Goal: Task Accomplishment & Management: Use online tool/utility

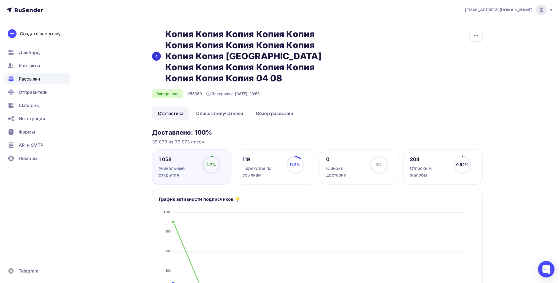
click at [156, 55] on icon at bounding box center [156, 56] width 4 height 4
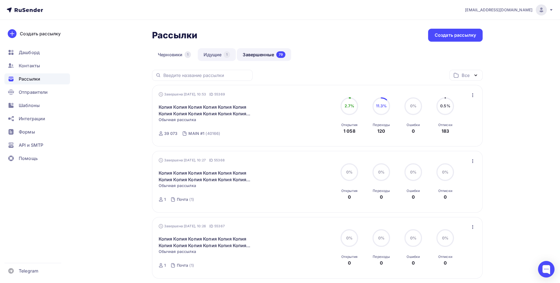
click at [225, 57] on div "1" at bounding box center [227, 54] width 6 height 7
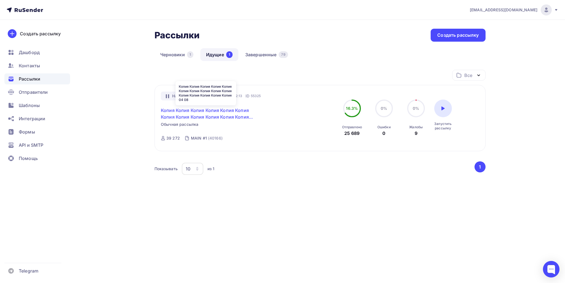
click at [209, 116] on link "Копия Копия Копия Копия Копия Копия Копия Копия Копия Копия Копия Копия Копия К…" at bounding box center [208, 113] width 95 height 13
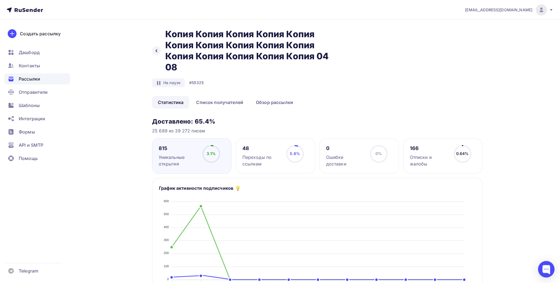
click at [154, 45] on div "Назад Копия Копия Копия Копия Копия Копия Копия Копия Копия Копия Копия Копия К…" at bounding box center [244, 51] width 184 height 44
click at [156, 48] on div at bounding box center [156, 50] width 9 height 9
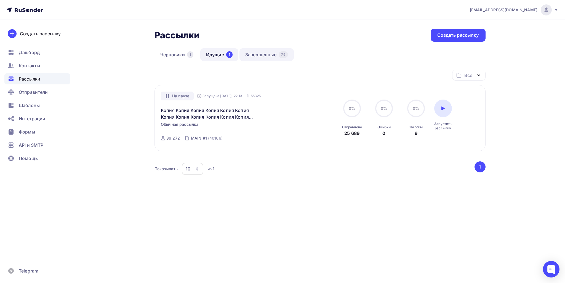
click at [272, 57] on link "Завершенные 79" at bounding box center [266, 54] width 54 height 13
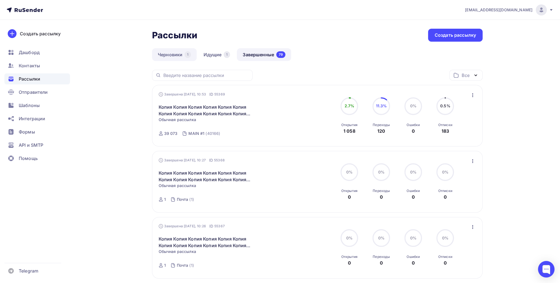
click at [168, 57] on link "Черновики 1" at bounding box center [174, 54] width 45 height 13
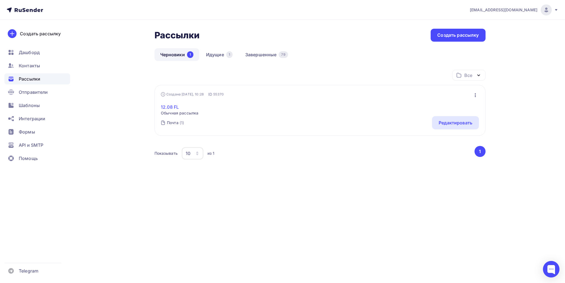
click at [174, 106] on link "12.08 FL" at bounding box center [179, 107] width 37 height 7
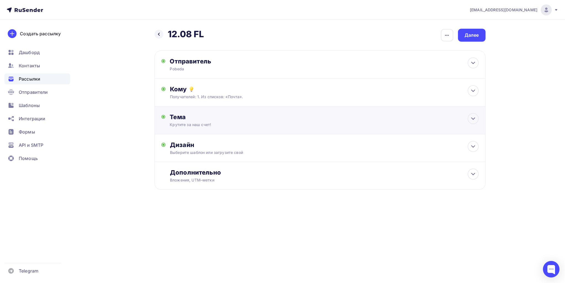
click at [230, 122] on div "Кpyтитe зa нaш cчeт!" at bounding box center [219, 125] width 98 height 6
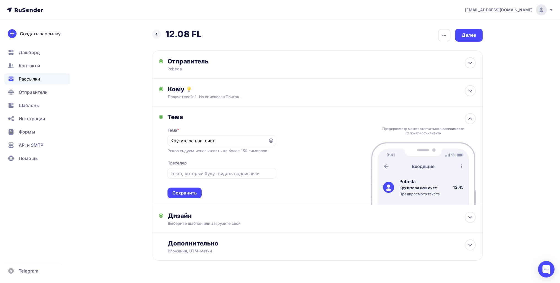
drag, startPoint x: 227, startPoint y: 145, endPoint x: 110, endPoint y: 147, distance: 116.9
click at [94, 146] on div "Назад 12.08 FL 12.08 FL Закончить позже Переименовать рассылку Удалить Далее От…" at bounding box center [280, 158] width 452 height 276
click at [208, 146] on div "Тема * Кpyтитe зa нaш cчeт! Рекомендуем использовать не более 150 символов Прех…" at bounding box center [222, 159] width 109 height 77
drag, startPoint x: 202, startPoint y: 140, endPoint x: 147, endPoint y: 140, distance: 54.9
click at [147, 140] on div "Назад 12.08 FL 12.08 FL Закончить позже Переименовать рассылку Удалить Далее От…" at bounding box center [280, 158] width 452 height 276
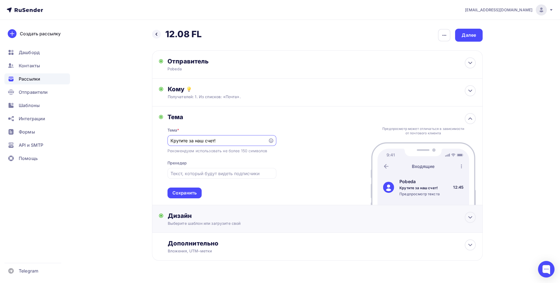
click at [190, 219] on div "Дизайн Выберите шаблон или загрузите свой Размер письма: 122 Kb Заменить шаблон…" at bounding box center [317, 222] width 317 height 21
click at [234, 219] on div "Редактировать" at bounding box center [245, 268] width 34 height 7
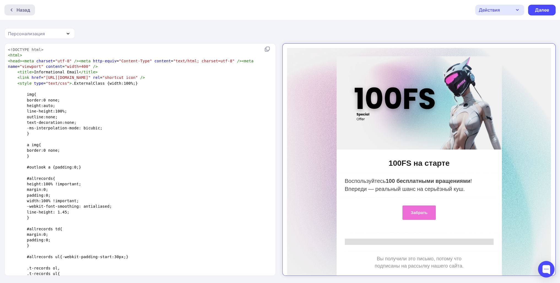
click at [20, 13] on div "Назад" at bounding box center [24, 10] width 14 height 7
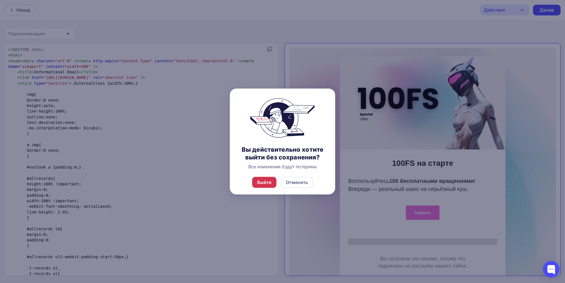
click at [269, 183] on div "Выйти" at bounding box center [264, 182] width 15 height 7
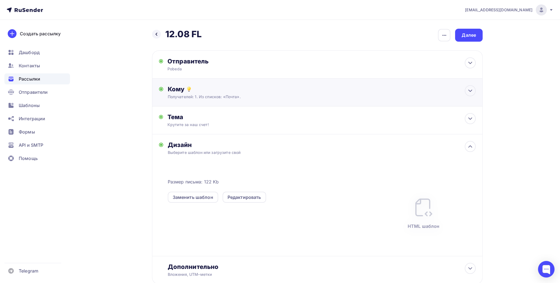
click at [209, 94] on div "Получателей: 1. Из списков: «Почта»." at bounding box center [307, 97] width 278 height 6
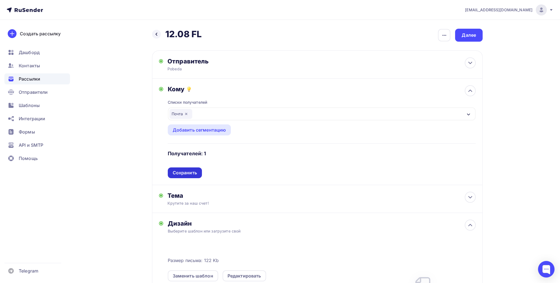
click at [196, 173] on div "Сохранить" at bounding box center [185, 173] width 24 height 6
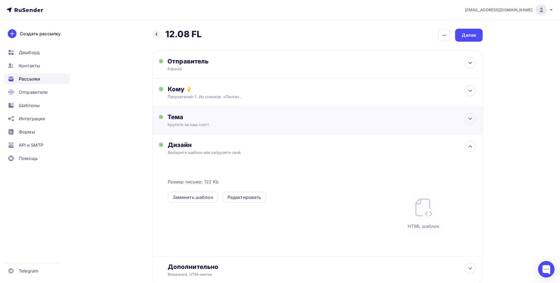
click at [196, 122] on div "Кpyтитe зa нaш cчeт!" at bounding box center [217, 125] width 98 height 6
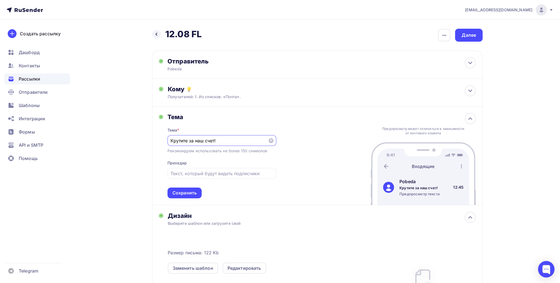
click at [218, 139] on input "Кpyтитe зa нaш cчeт!" at bounding box center [218, 140] width 94 height 7
paste input "е пора ли расслабиться? 😅💲"
drag, startPoint x: 238, startPoint y: 138, endPoint x: 231, endPoint y: 138, distance: 6.3
click at [231, 138] on input "Не пора ли расслабиться? 😅💲" at bounding box center [218, 140] width 94 height 7
type input "Не пора ли расслабиться?"
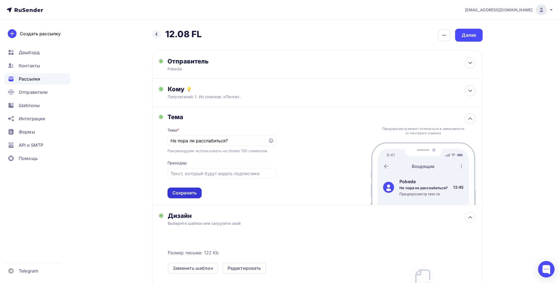
click at [187, 195] on div "Сохранить" at bounding box center [185, 193] width 24 height 6
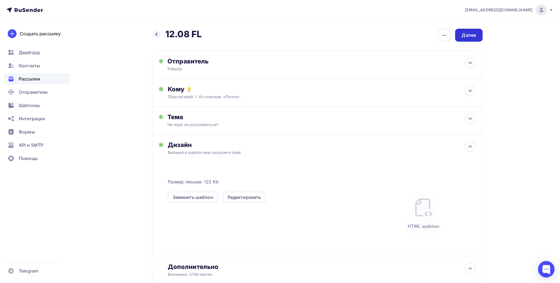
click at [426, 33] on div "Далее" at bounding box center [469, 35] width 14 height 6
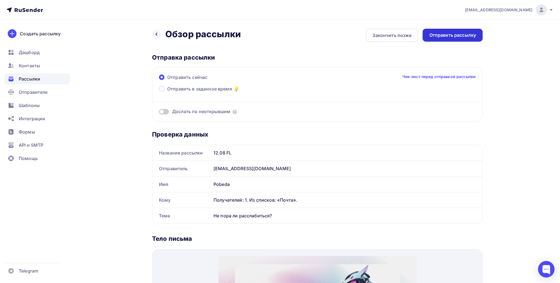
click at [426, 36] on div "Отправить рассылку" at bounding box center [453, 35] width 47 height 6
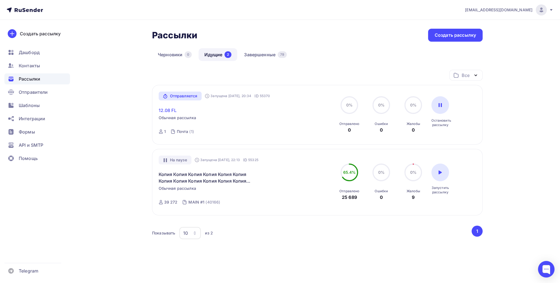
click at [169, 109] on link "12.08 FL" at bounding box center [168, 110] width 18 height 7
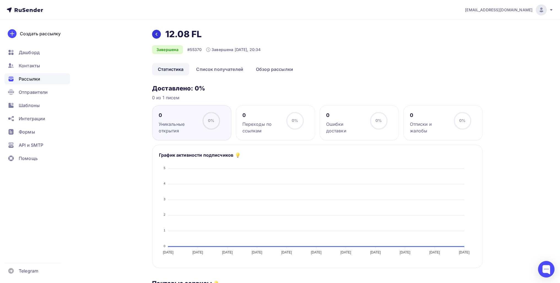
click at [160, 34] on div at bounding box center [156, 34] width 9 height 9
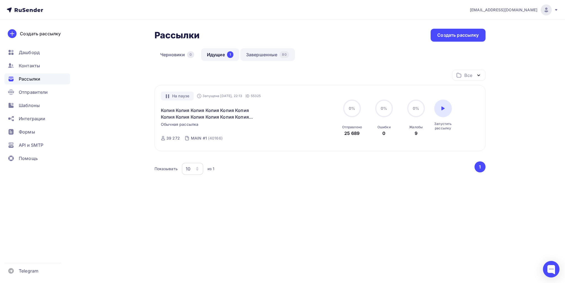
click at [272, 53] on link "Завершенные 80" at bounding box center [267, 54] width 55 height 13
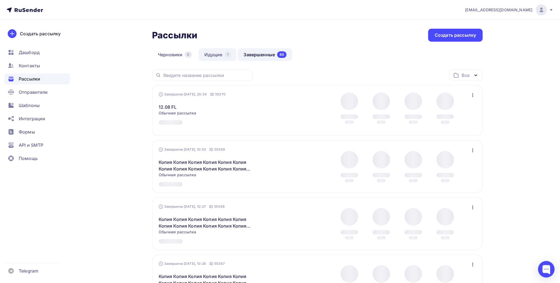
click at [222, 56] on link "Идущие 1" at bounding box center [218, 54] width 38 height 13
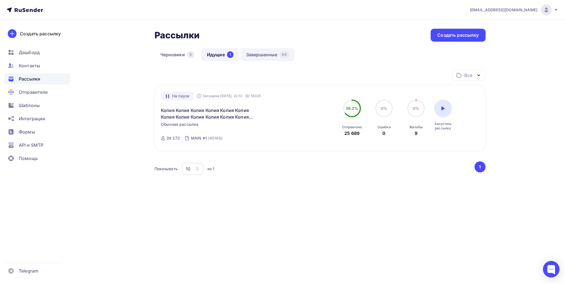
click at [279, 54] on link "Завершенные 80" at bounding box center [267, 54] width 55 height 13
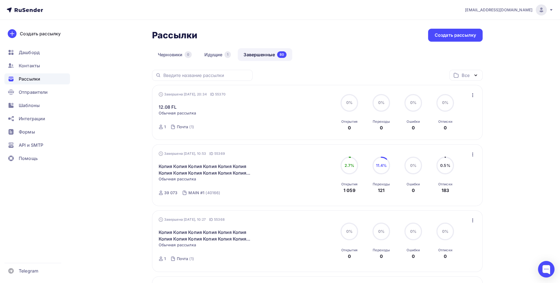
click at [426, 99] on div "Завершена Сегодня, 20:34 ID 55370 12.08 FL Статистика Обзор рассылки Копировать…" at bounding box center [318, 113] width 318 height 42
click at [426, 94] on div "Завершена Сегодня, 20:34 ID 55370 12.08 FL Статистика Обзор рассылки Копировать…" at bounding box center [317, 112] width 331 height 55
click at [426, 95] on icon "button" at bounding box center [473, 95] width 7 height 7
click at [426, 131] on div "Копировать в новую" at bounding box center [447, 131] width 57 height 7
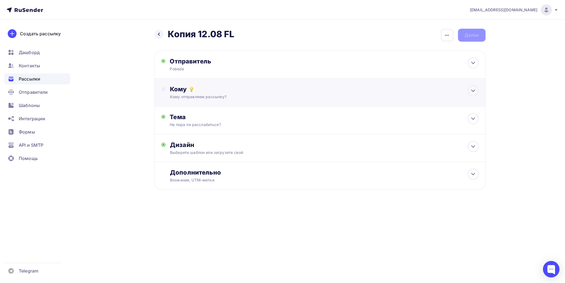
click at [206, 99] on div "Кому отправляем рассылку?" at bounding box center [309, 97] width 278 height 6
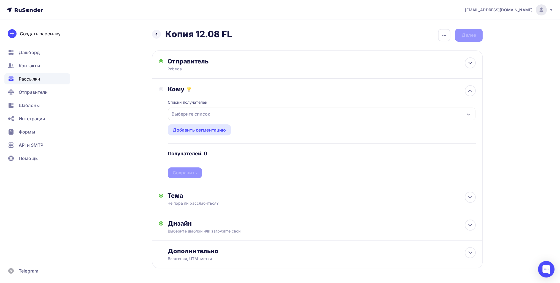
click at [194, 117] on div "Выберите список" at bounding box center [191, 114] width 43 height 10
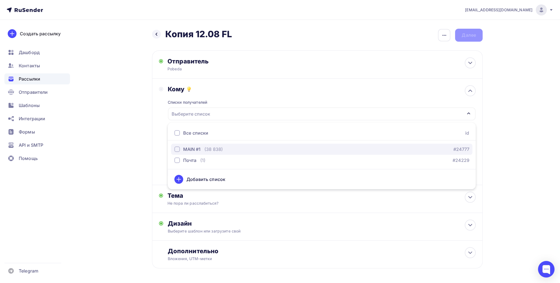
click at [204, 150] on div "MAIN #1 (38 838)" at bounding box center [199, 149] width 49 height 7
click at [127, 142] on div "Назад Копия 12.08 FL Копия 12.08 FL Закончить позже Переименовать рассылку Удал…" at bounding box center [280, 162] width 452 height 284
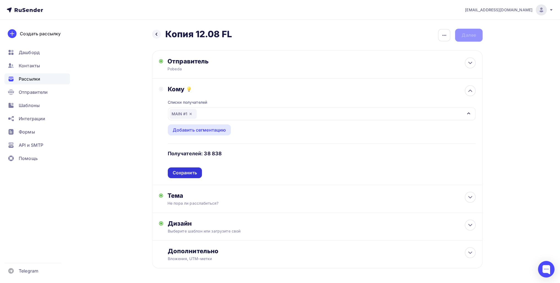
click at [193, 172] on div "Сохранить" at bounding box center [185, 173] width 24 height 6
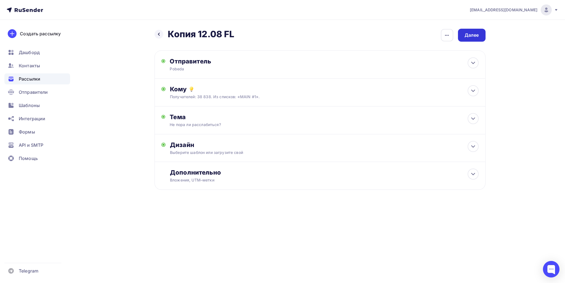
click at [426, 38] on div "Далее" at bounding box center [471, 35] width 14 height 6
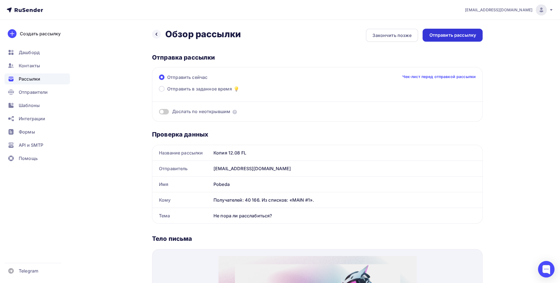
click at [426, 38] on div "Отправить рассылку" at bounding box center [453, 35] width 47 height 6
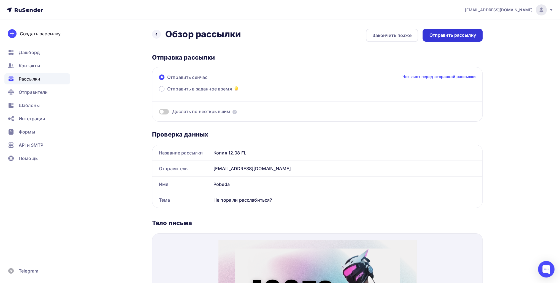
click at [433, 36] on div "Отправить рассылку" at bounding box center [453, 35] width 47 height 6
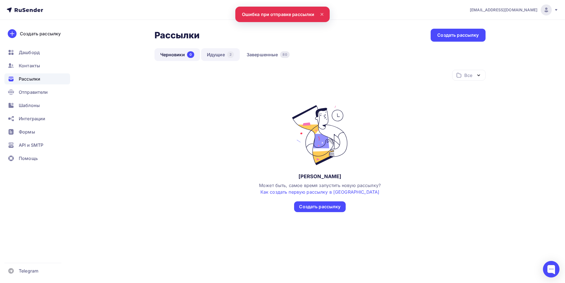
click at [222, 54] on link "Идущие 2" at bounding box center [220, 54] width 39 height 13
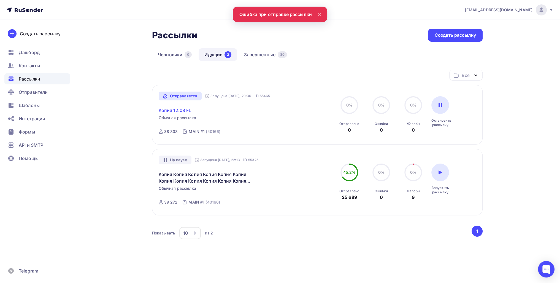
click at [179, 110] on link "Копия 12.08 FL" at bounding box center [175, 110] width 33 height 7
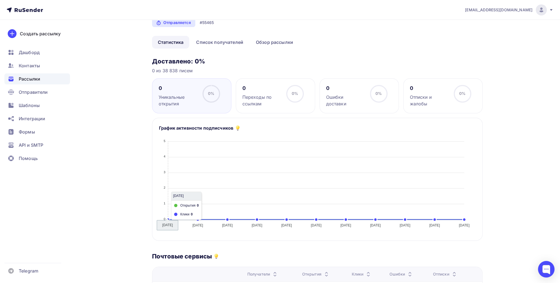
scroll to position [173, 0]
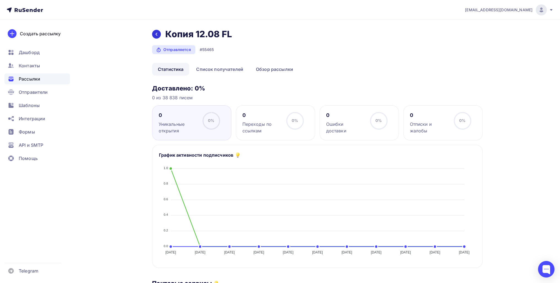
click at [157, 35] on icon at bounding box center [156, 34] width 4 height 4
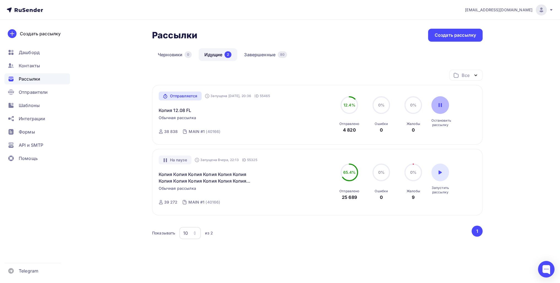
click at [440, 105] on icon at bounding box center [440, 105] width 3 height 4
click at [183, 109] on link "Копия 12.08 FL" at bounding box center [175, 110] width 33 height 7
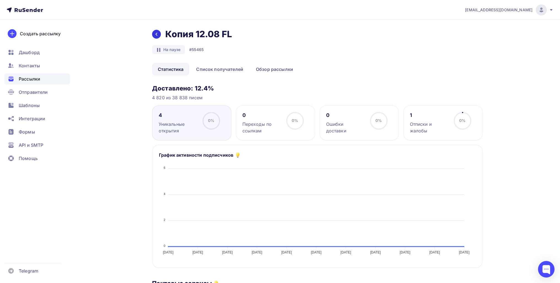
click at [155, 32] on icon at bounding box center [156, 34] width 4 height 4
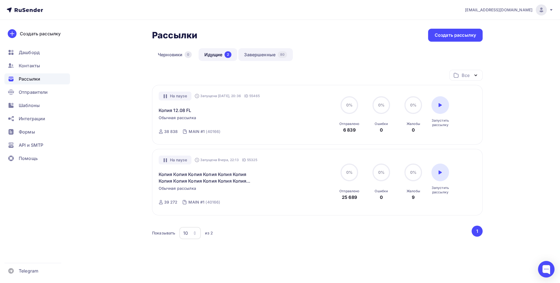
click at [261, 55] on link "Завершенные 80" at bounding box center [265, 54] width 55 height 13
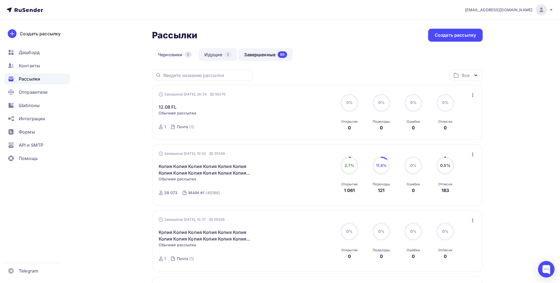
click at [213, 55] on link "Идущие 2" at bounding box center [218, 54] width 39 height 13
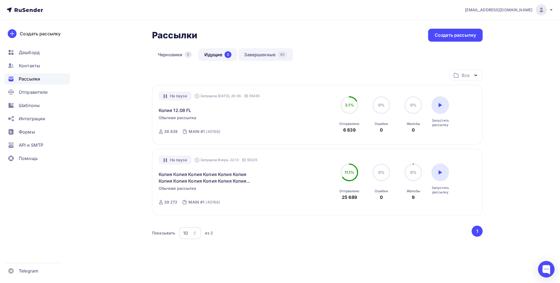
click at [263, 56] on link "Завершенные 80" at bounding box center [265, 54] width 55 height 13
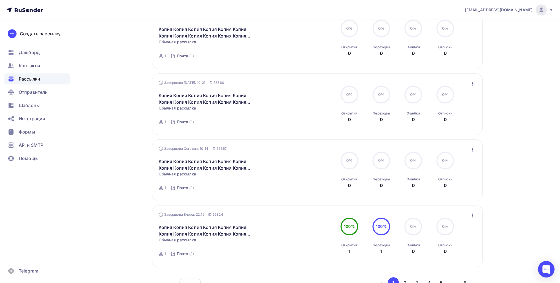
scroll to position [516, 0]
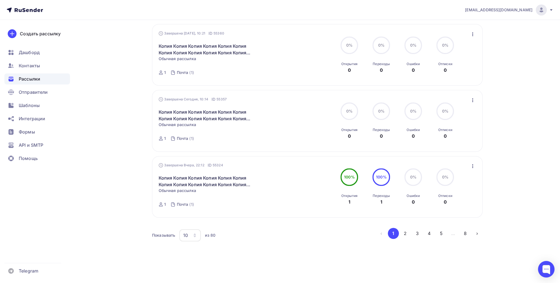
click at [473, 167] on icon "button" at bounding box center [473, 166] width 7 height 7
click at [445, 199] on div "Копировать в новую" at bounding box center [447, 202] width 57 height 7
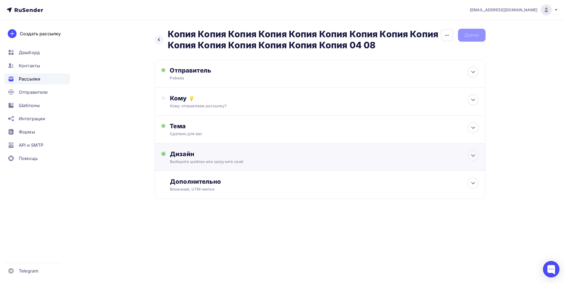
click at [204, 167] on div "Дизайн Выберите шаблон или загрузите свой Размер письма: 122 Kb Заменить шаблон…" at bounding box center [319, 160] width 317 height 21
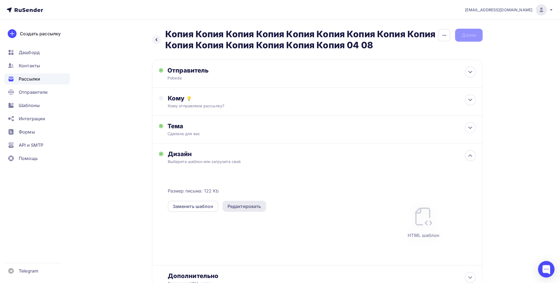
click at [229, 207] on div "Редактировать" at bounding box center [245, 206] width 34 height 7
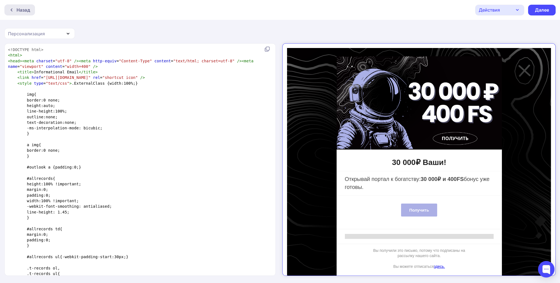
click at [25, 13] on div "Назад" at bounding box center [24, 10] width 14 height 7
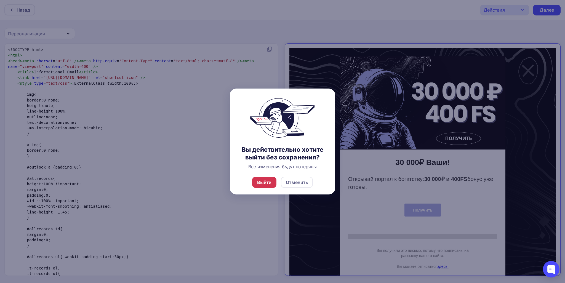
click at [266, 183] on div "Выйти" at bounding box center [264, 182] width 15 height 7
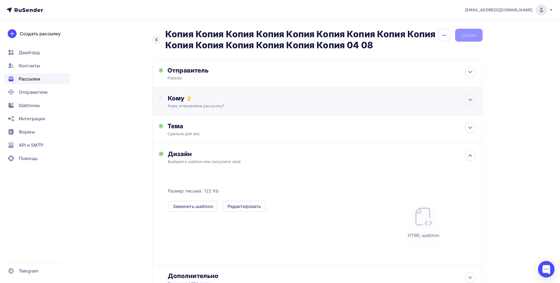
click at [205, 107] on div "Кому отправляем рассылку?" at bounding box center [307, 106] width 278 height 6
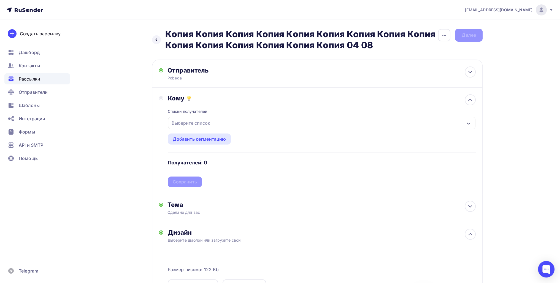
click at [195, 123] on div "Выберите список" at bounding box center [191, 123] width 43 height 10
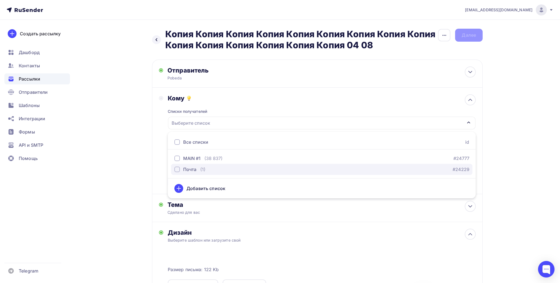
click at [197, 169] on div "Почта (1)" at bounding box center [190, 169] width 31 height 7
click at [133, 167] on div "Назад Копия Копия Копия Копия Копия Копия Копия Копия Копия Копия Копия Копия К…" at bounding box center [280, 213] width 452 height 387
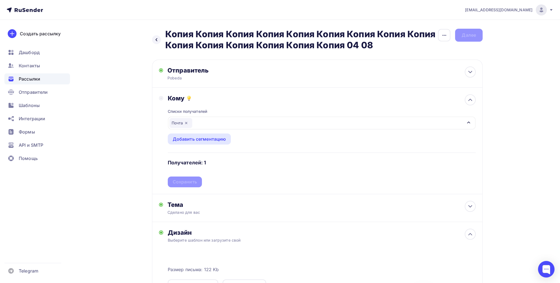
click at [184, 182] on div "Списки получателей Почта Все списки id MAIN #1 (38 837) #24777 Почта (1) #24229…" at bounding box center [322, 144] width 308 height 85
click at [184, 181] on div "Сохранить" at bounding box center [185, 182] width 24 height 6
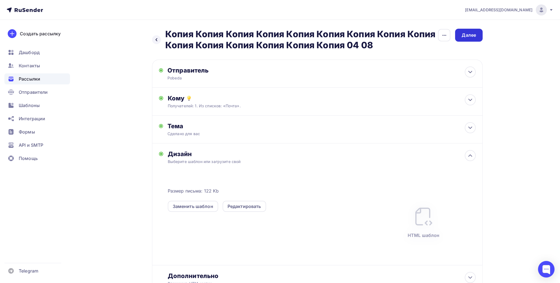
click at [465, 36] on div "Далее" at bounding box center [469, 35] width 14 height 6
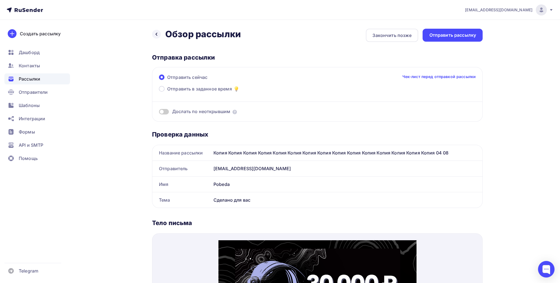
click at [431, 28] on div "Назад Обзор рассылки Обзор рассылки Закончить позже Отправить рассылку Отправка…" at bounding box center [280, 259] width 452 height 479
click at [430, 29] on div "Отправить рассылку" at bounding box center [453, 35] width 60 height 13
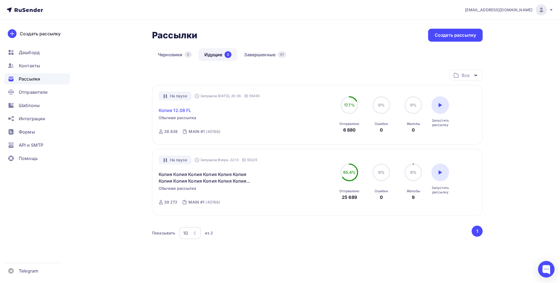
click at [179, 111] on link "Копия 12.08 FL" at bounding box center [175, 110] width 33 height 7
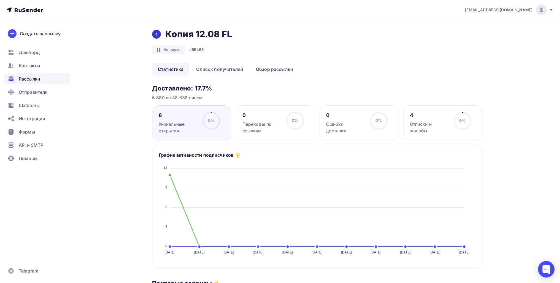
click at [159, 32] on div at bounding box center [156, 34] width 9 height 9
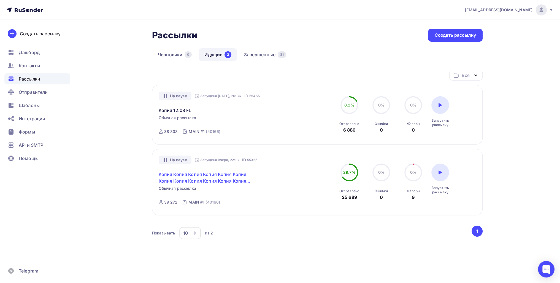
click at [171, 176] on link "Копия Копия Копия Копия Копия Копия Копия Копия Копия Копия Копия Копия Копия К…" at bounding box center [206, 177] width 95 height 13
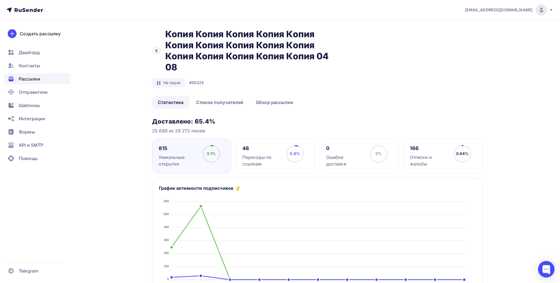
click at [163, 55] on div "Назад Копия Копия Копия Копия Копия Копия Копия Копия Копия Копия Копия Копия К…" at bounding box center [244, 51] width 184 height 44
click at [158, 51] on icon at bounding box center [156, 51] width 4 height 4
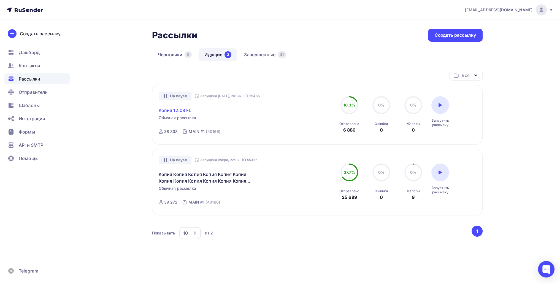
click at [178, 112] on link "Копия 12.08 FL" at bounding box center [175, 110] width 33 height 7
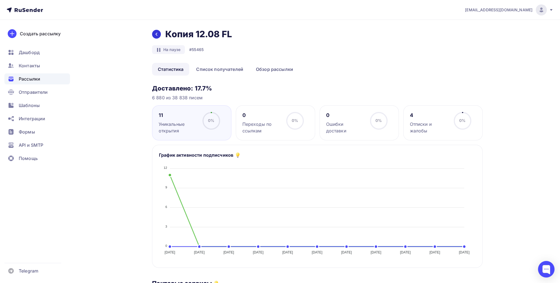
click at [154, 33] on div at bounding box center [156, 34] width 9 height 9
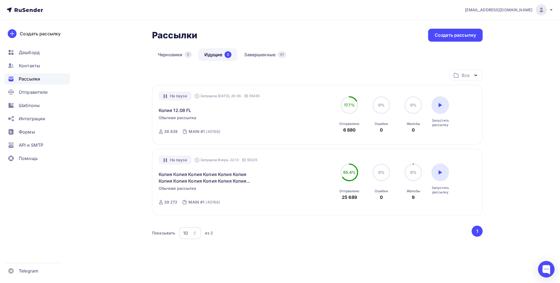
click at [66, 169] on div "Создать рассылку [GEOGRAPHIC_DATA] Контакты Рассылки Отправители Шаблоны Интегр…" at bounding box center [37, 151] width 74 height 263
click at [179, 110] on link "Копия 12.08 FL" at bounding box center [175, 110] width 33 height 7
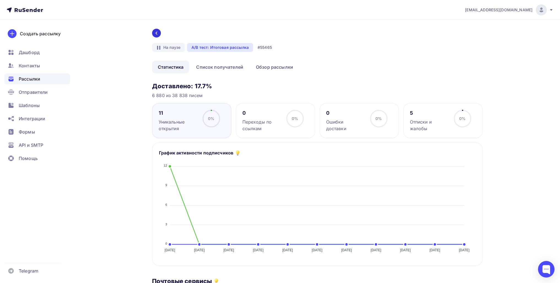
click at [158, 36] on div at bounding box center [156, 33] width 9 height 9
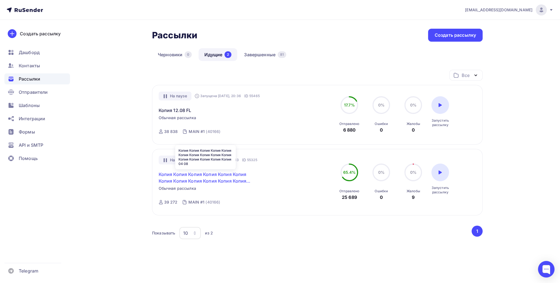
click at [181, 178] on link "Копия Копия Копия Копия Копия Копия Копия Копия Копия Копия Копия Копия Копия К…" at bounding box center [206, 177] width 95 height 13
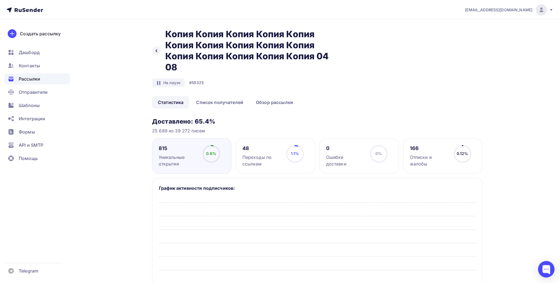
click at [160, 55] on div "Назад Копия Копия Копия Копия Копия Копия Копия Копия Копия Копия Копия Копия К…" at bounding box center [244, 51] width 184 height 44
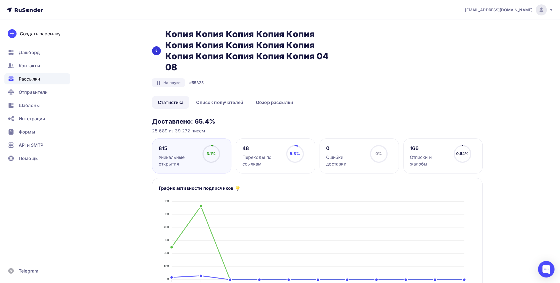
click at [157, 49] on icon at bounding box center [157, 50] width 2 height 3
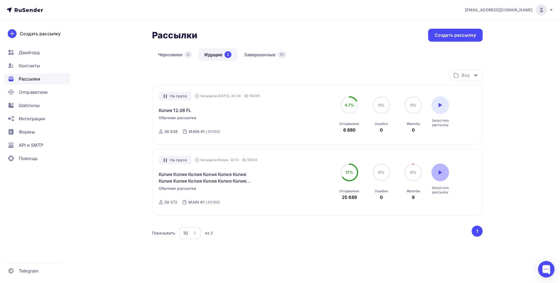
click at [442, 171] on icon at bounding box center [440, 172] width 4 height 4
click at [210, 183] on link "Копия Копия Копия Копия Копия Копия Копия Копия Копия Копия Копия Копия Копия К…" at bounding box center [206, 177] width 95 height 13
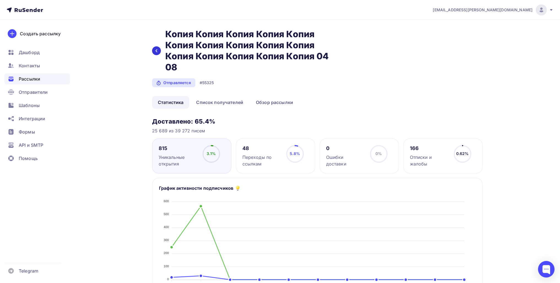
click at [154, 50] on div at bounding box center [156, 50] width 9 height 9
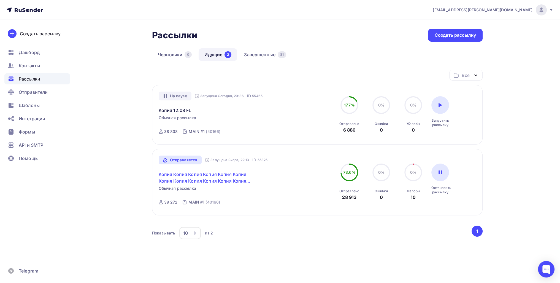
click at [190, 172] on link "Копия Копия Копия Копия Копия Копия Копия Копия Копия Копия Копия Копия Копия К…" at bounding box center [206, 177] width 95 height 13
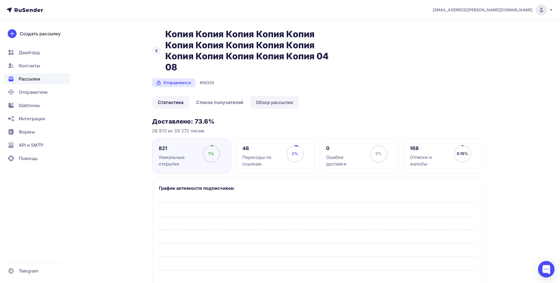
click at [280, 106] on link "Обзор рассылки" at bounding box center [274, 102] width 49 height 13
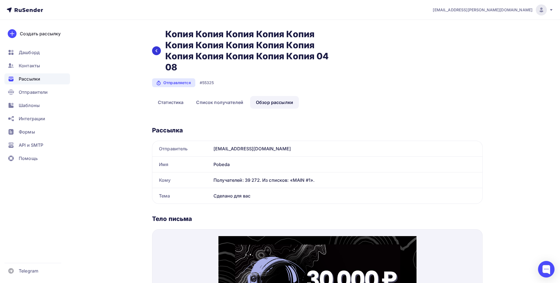
click at [161, 50] on div at bounding box center [156, 50] width 9 height 9
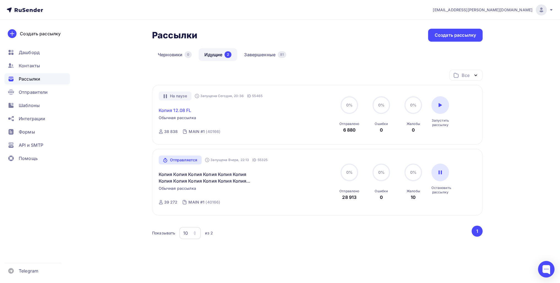
click at [179, 108] on link "Копия 12.08 FL" at bounding box center [175, 110] width 33 height 7
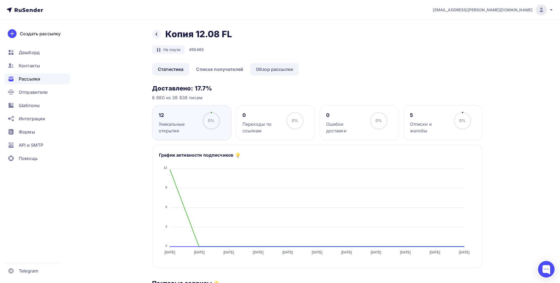
click at [259, 69] on link "Обзор рассылки" at bounding box center [274, 69] width 49 height 13
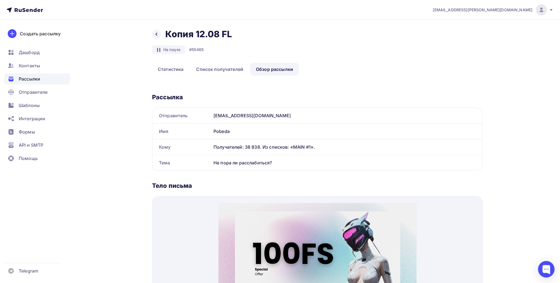
click at [36, 76] on span "Рассылки" at bounding box center [30, 79] width 22 height 7
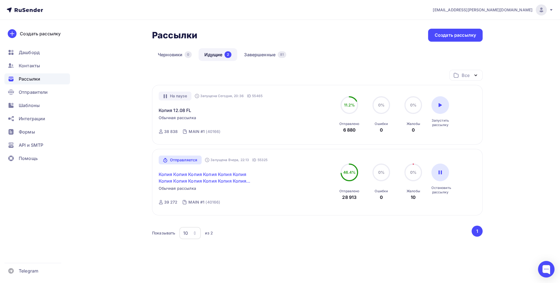
click at [193, 181] on link "Копия Копия Копия Копия Копия Копия Копия Копия Копия Копия Копия Копия Копия К…" at bounding box center [206, 177] width 95 height 13
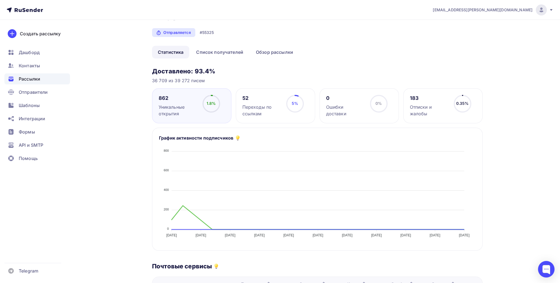
scroll to position [83, 0]
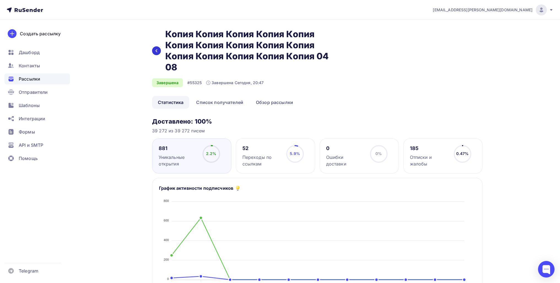
click at [155, 50] on icon at bounding box center [156, 51] width 4 height 4
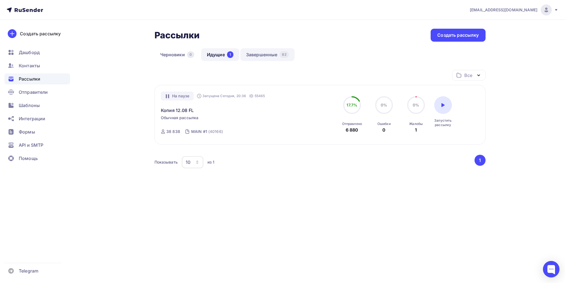
click at [251, 50] on link "Завершенные 82" at bounding box center [267, 54] width 54 height 13
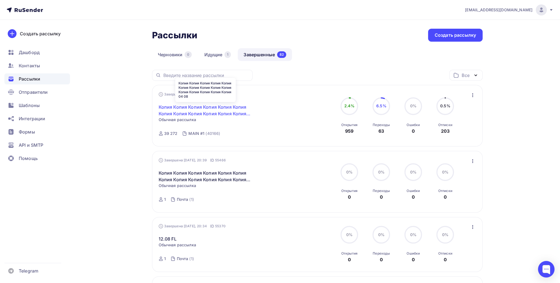
click at [234, 112] on link "Копия Копия Копия Копия Копия Копия Копия Копия Копия Копия Копия Копия Копия К…" at bounding box center [206, 110] width 95 height 13
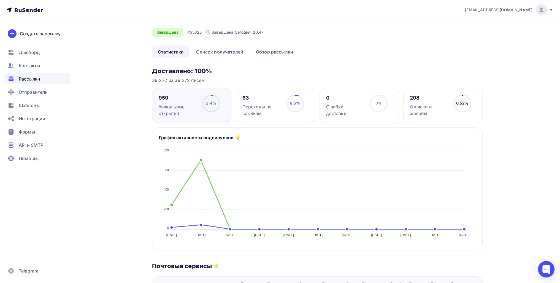
scroll to position [28, 0]
